Goal: Task Accomplishment & Management: Use online tool/utility

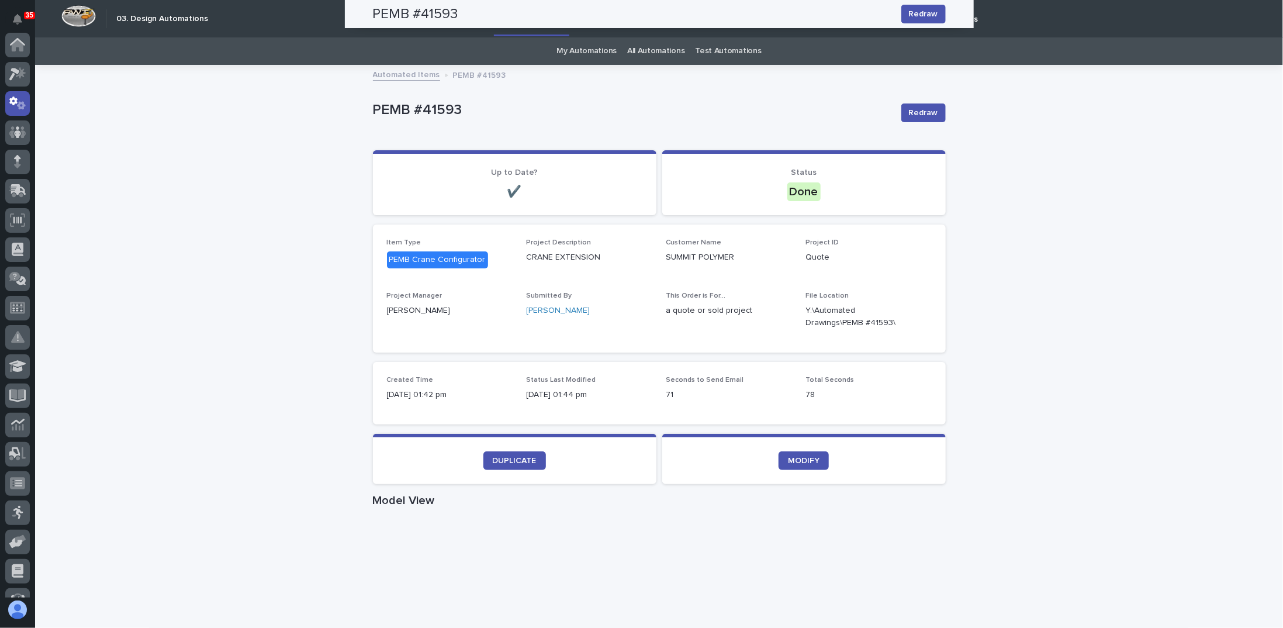
scroll to position [58, 0]
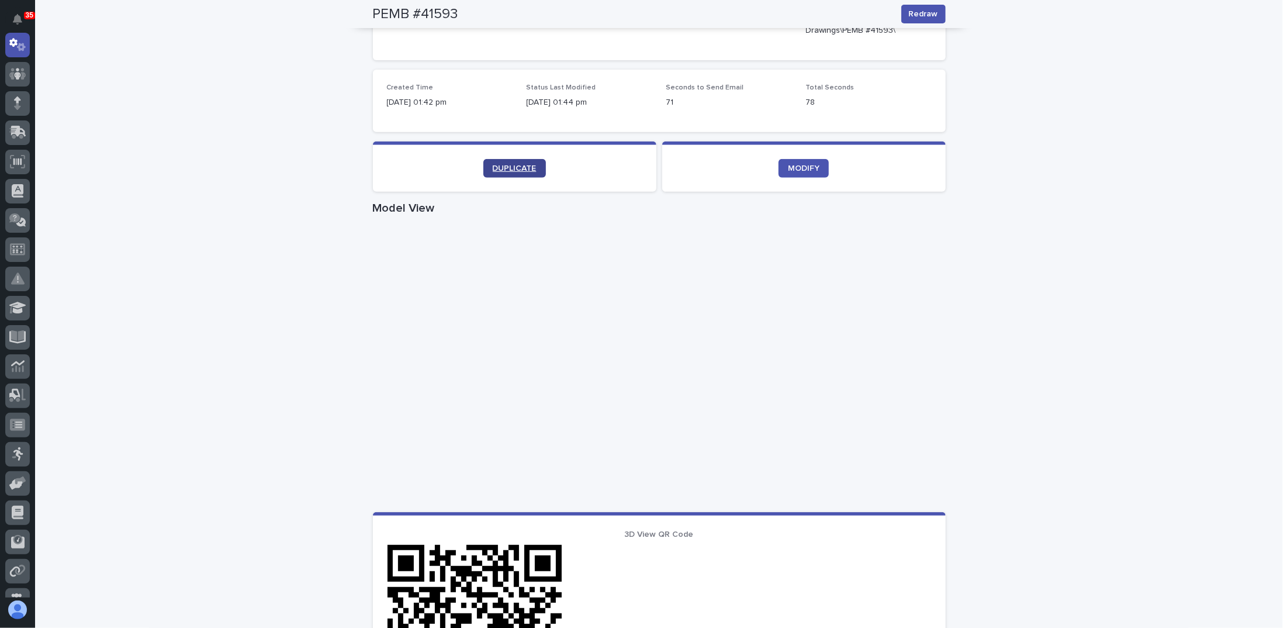
click at [508, 166] on span "DUPLICATE" at bounding box center [515, 168] width 44 height 8
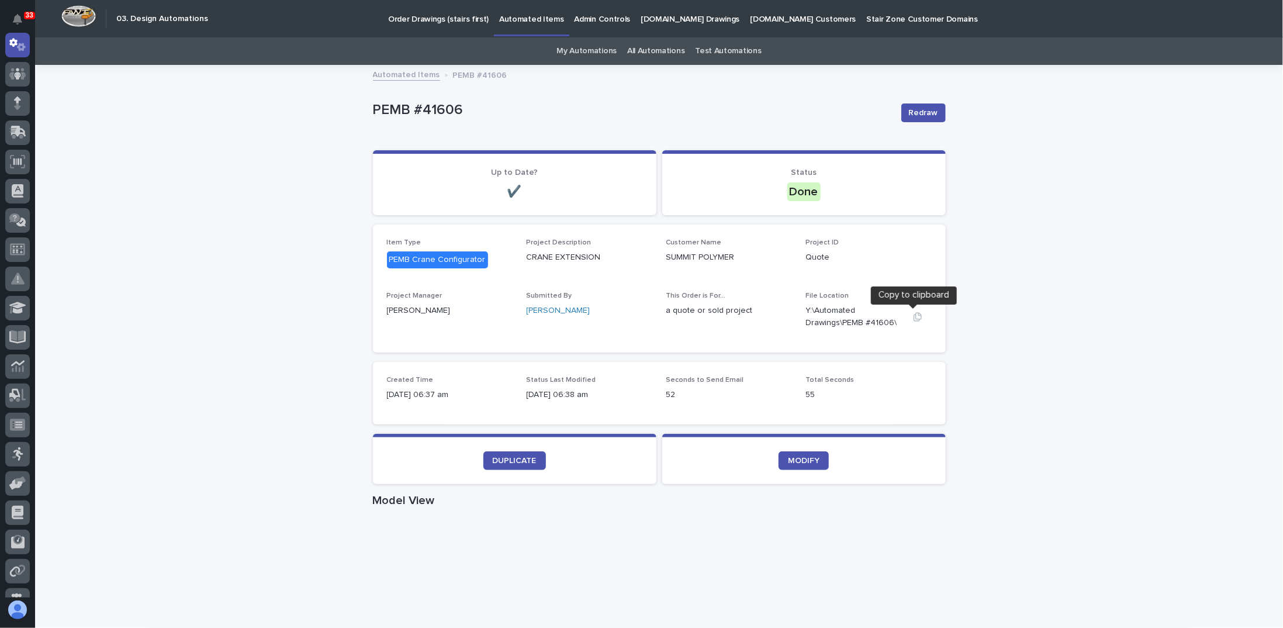
click at [913, 318] on icon "button" at bounding box center [917, 316] width 9 height 9
click at [526, 457] on span "DUPLICATE" at bounding box center [515, 460] width 44 height 8
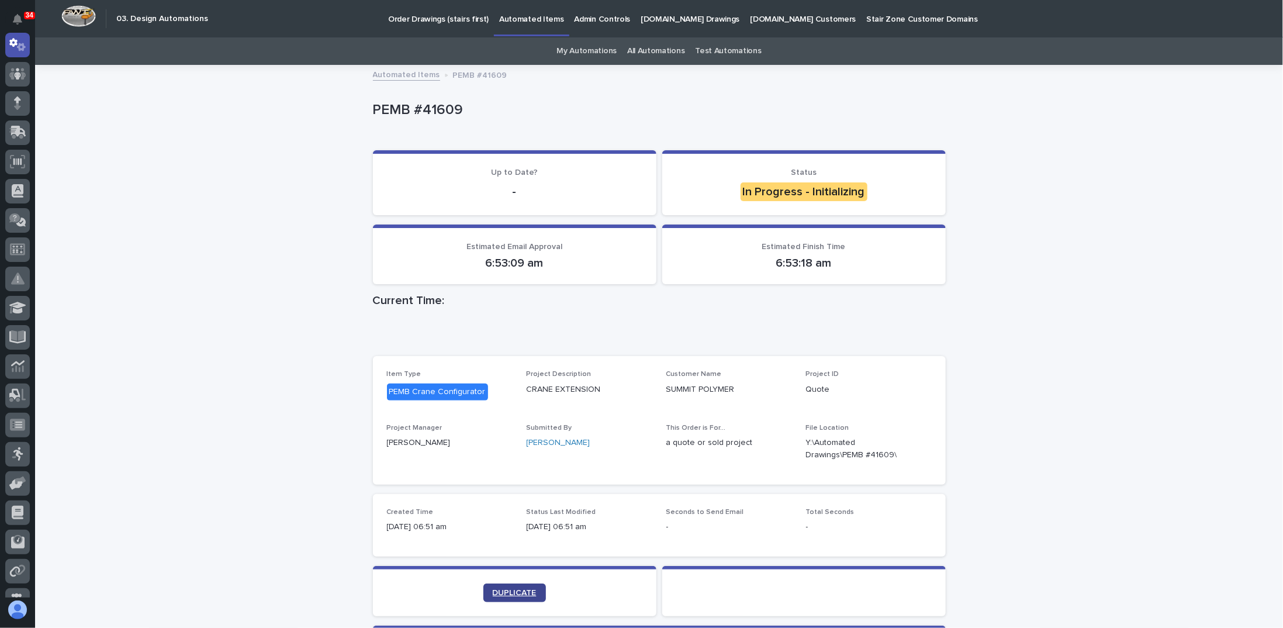
click at [506, 589] on span "DUPLICATE" at bounding box center [515, 592] width 44 height 8
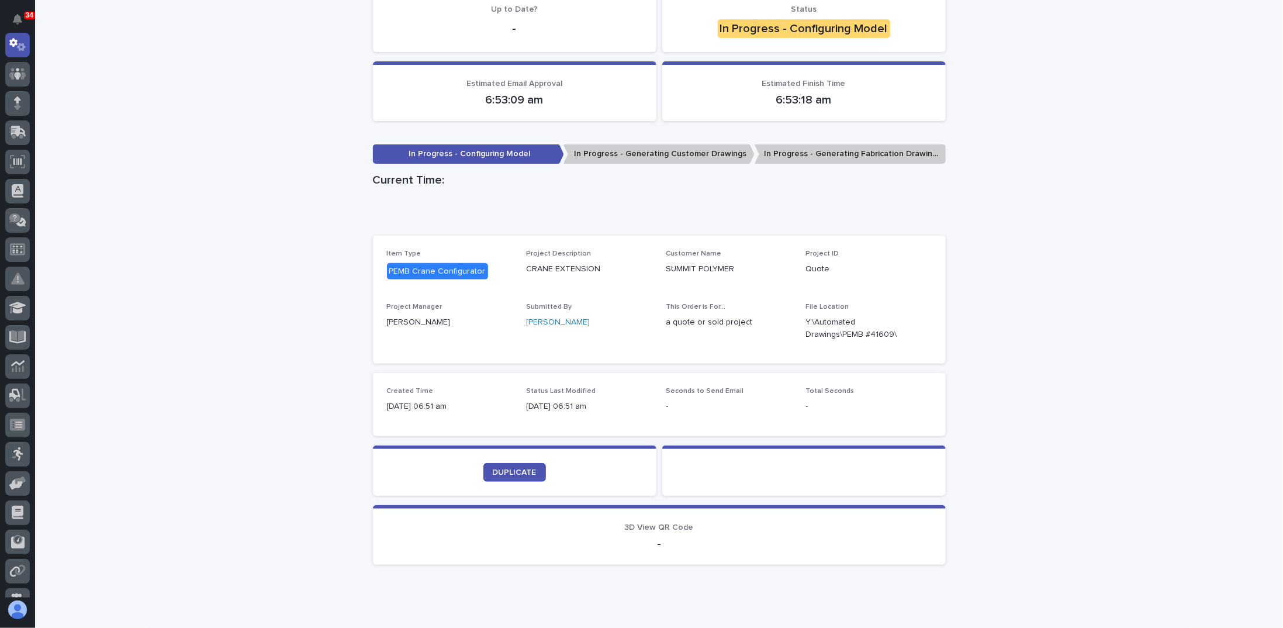
scroll to position [200, 0]
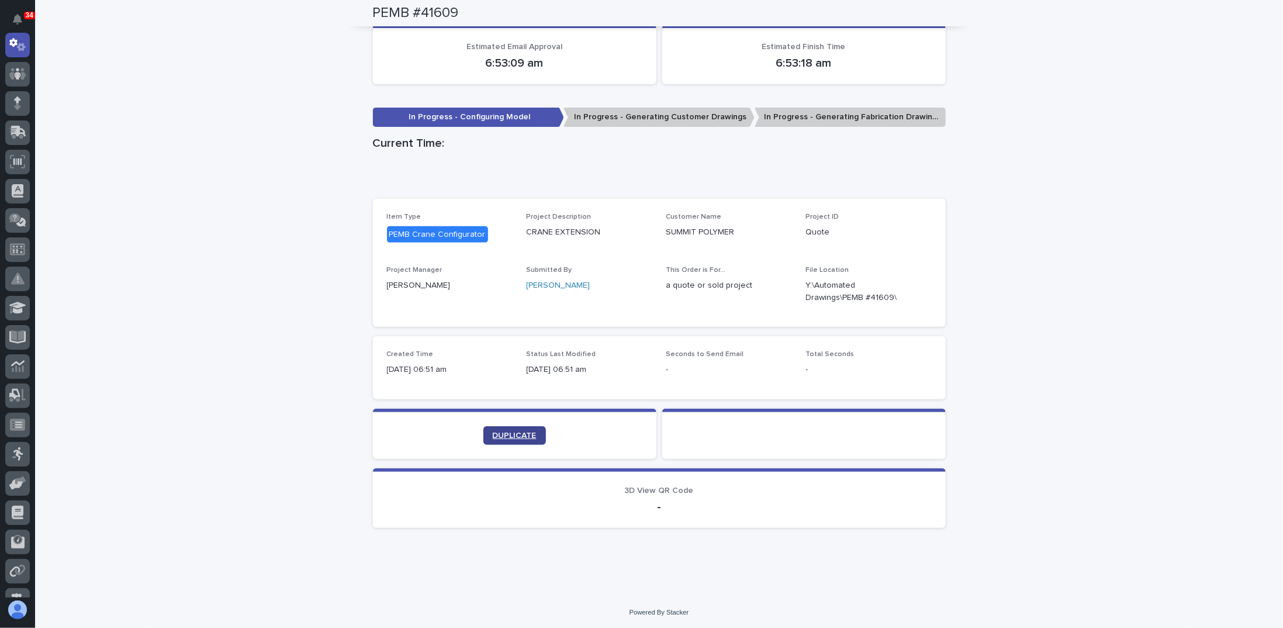
click at [505, 436] on span "DUPLICATE" at bounding box center [515, 435] width 44 height 8
click at [508, 437] on span "DUPLICATE" at bounding box center [515, 435] width 44 height 8
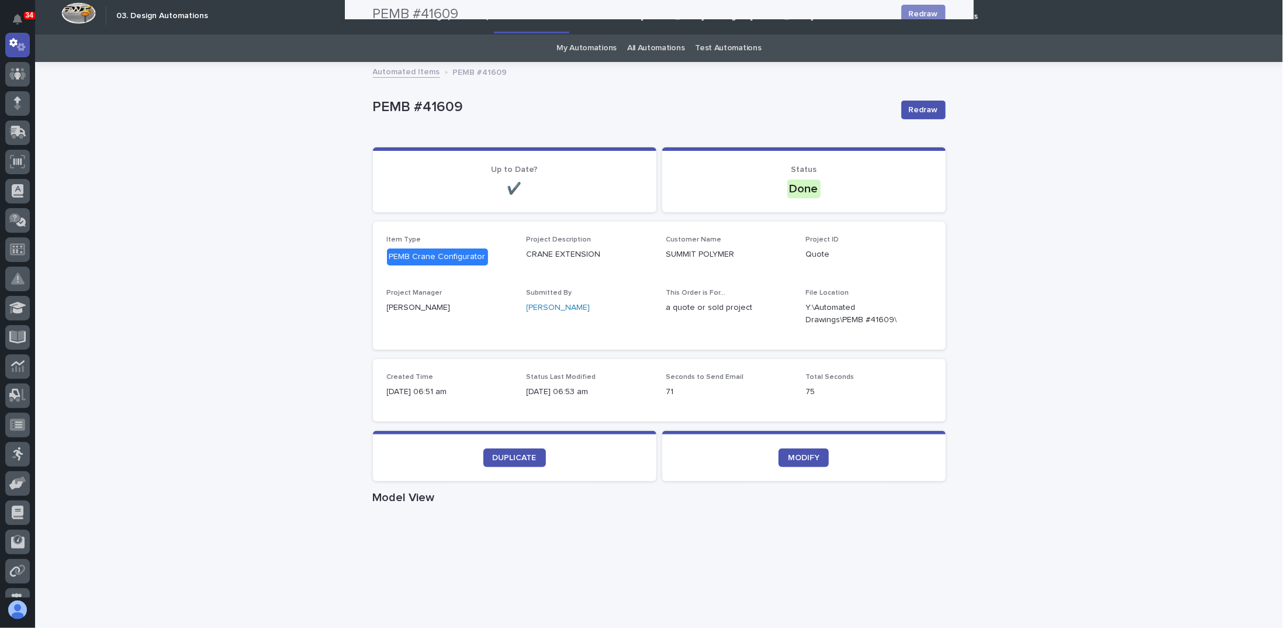
scroll to position [0, 0]
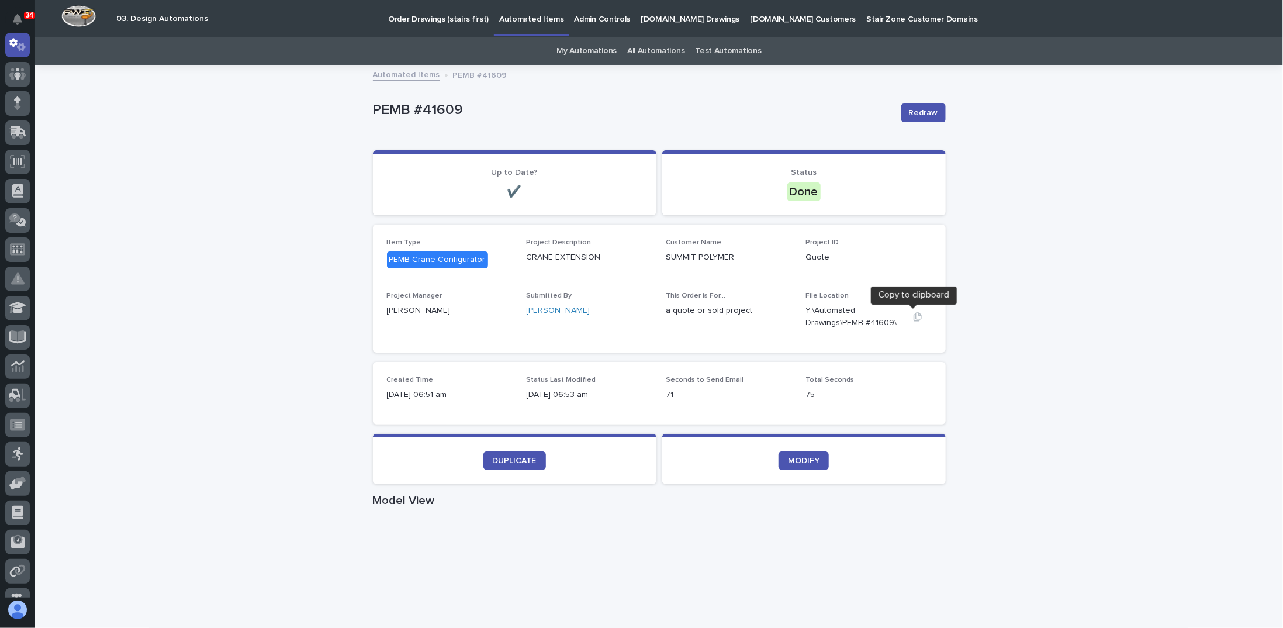
click at [913, 317] on icon "button" at bounding box center [917, 316] width 9 height 9
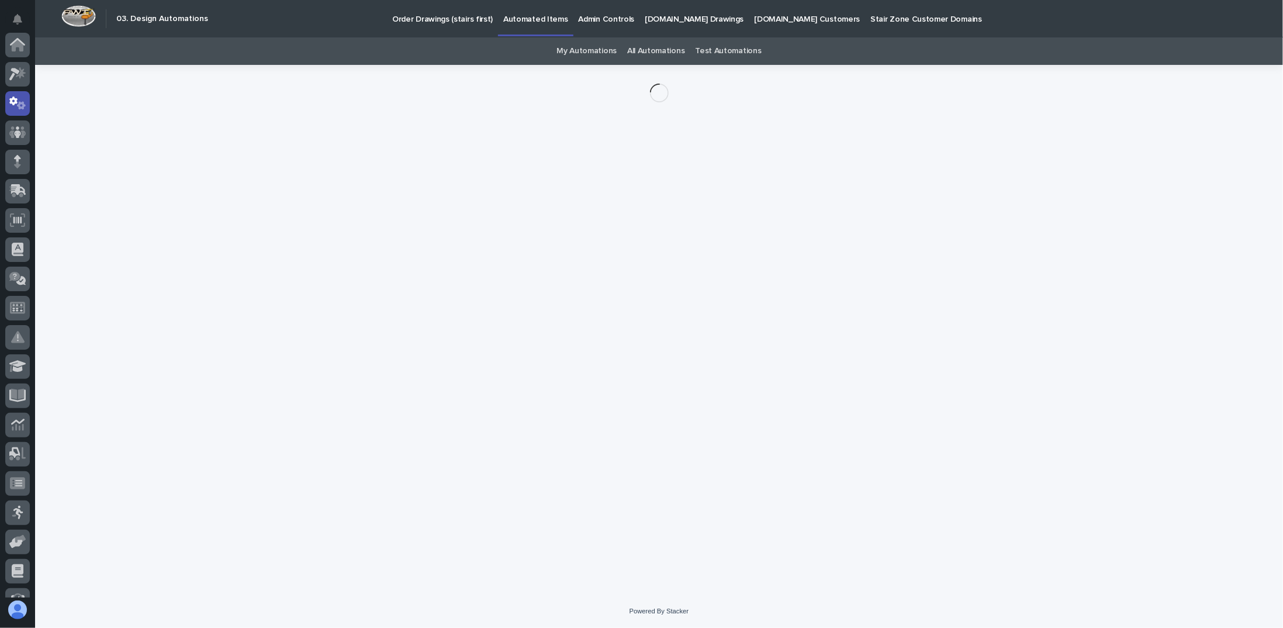
scroll to position [58, 0]
